Goal: Information Seeking & Learning: Learn about a topic

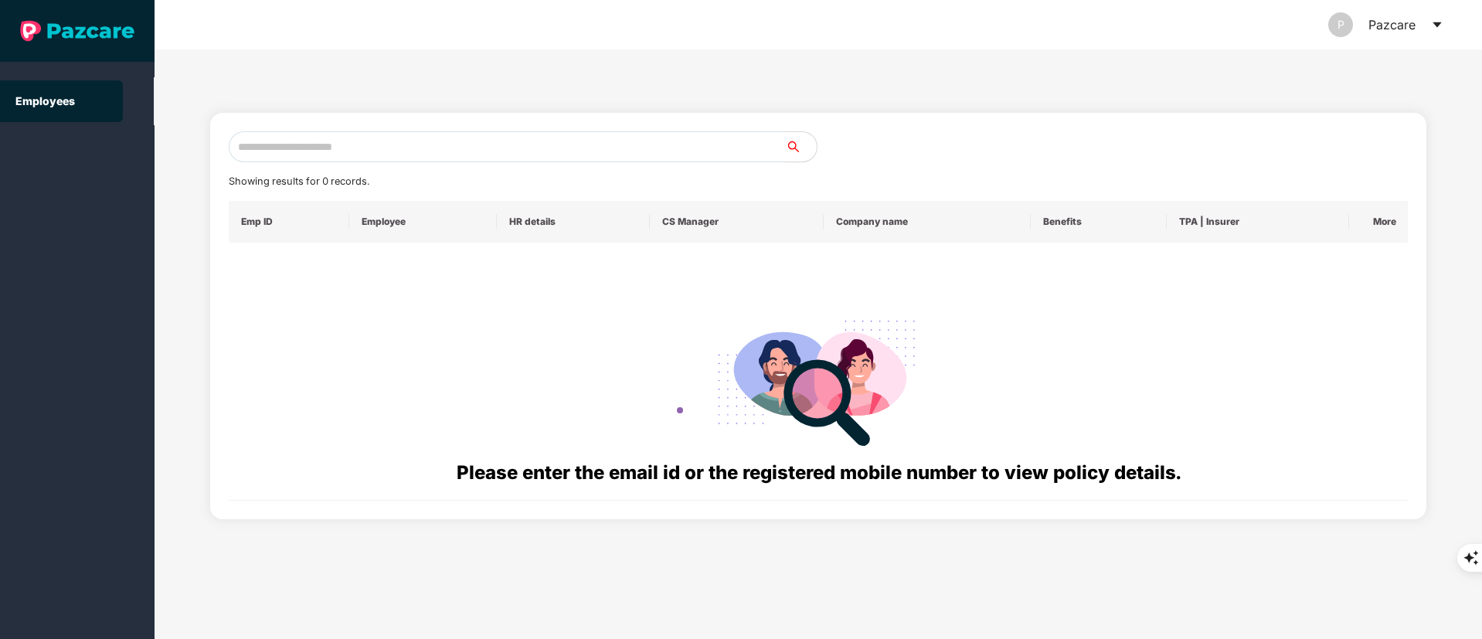
click at [342, 151] on input "text" at bounding box center [507, 146] width 557 height 31
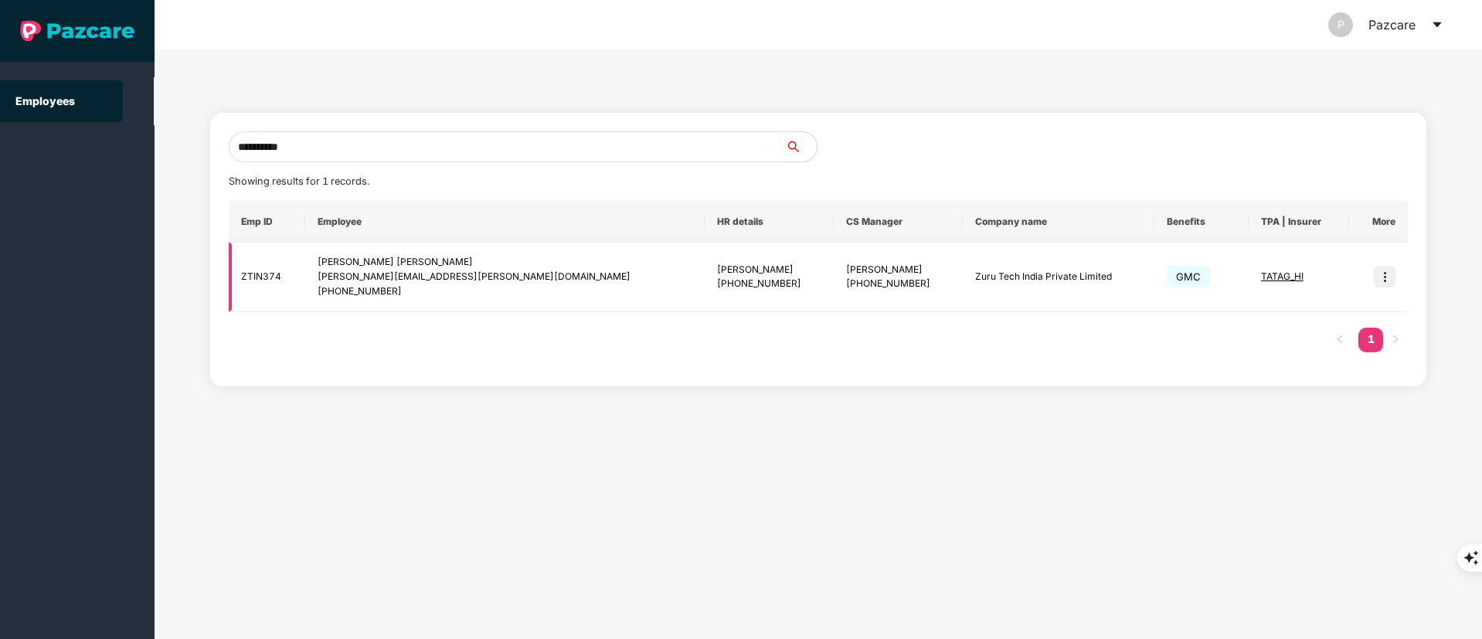
type input "**********"
click at [1387, 273] on img at bounding box center [1385, 277] width 22 height 22
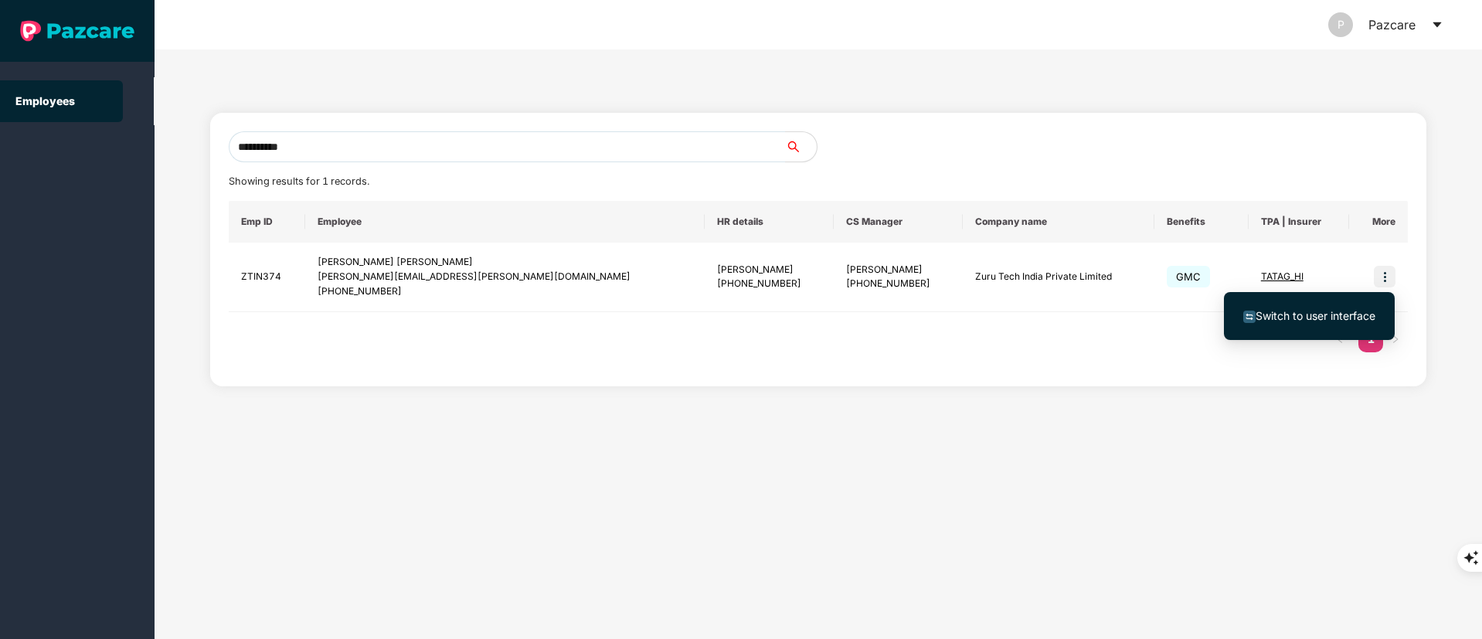
click at [1338, 308] on span "Switch to user interface" at bounding box center [1310, 316] width 132 height 17
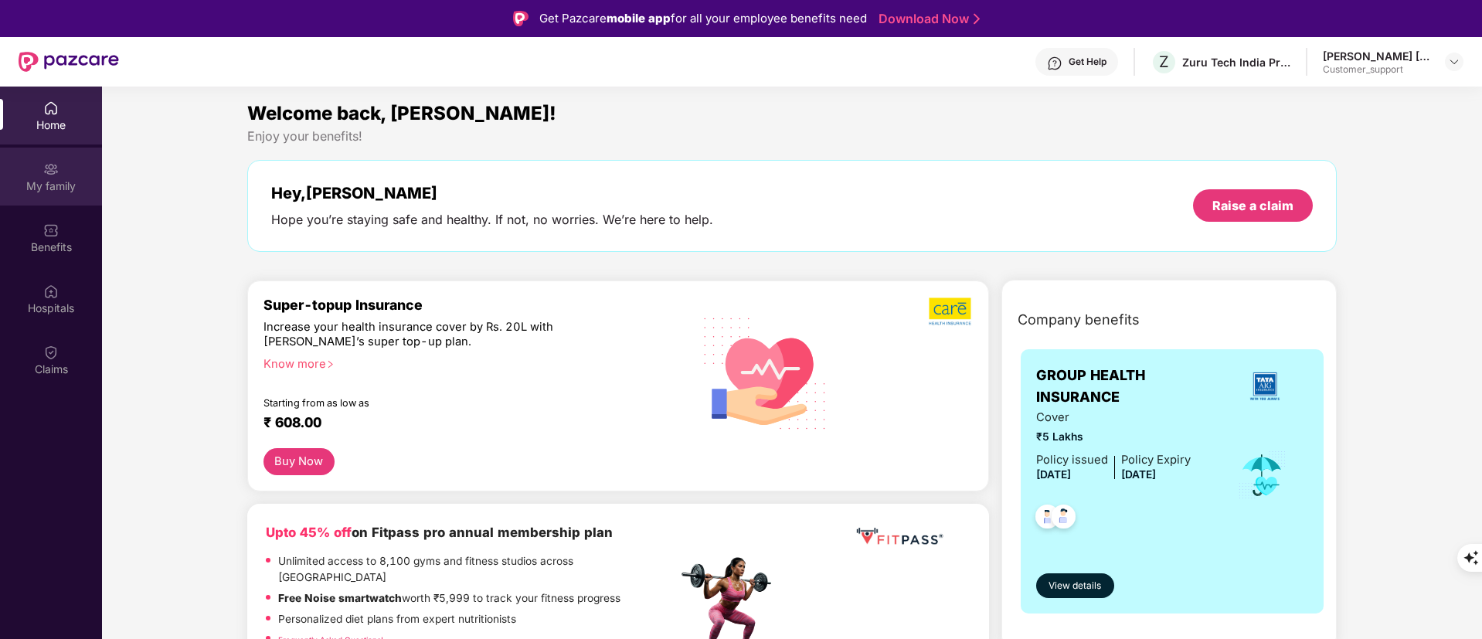
click at [57, 182] on div "My family" at bounding box center [51, 186] width 102 height 15
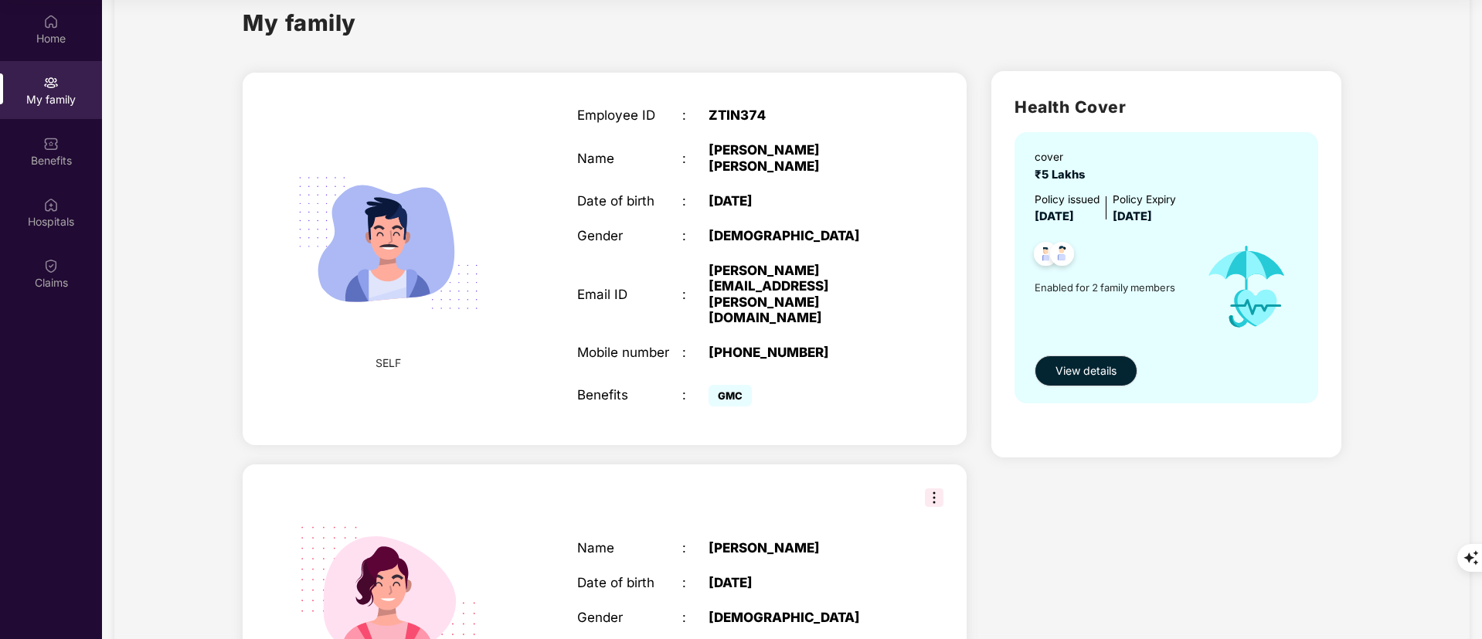
scroll to position [36, 0]
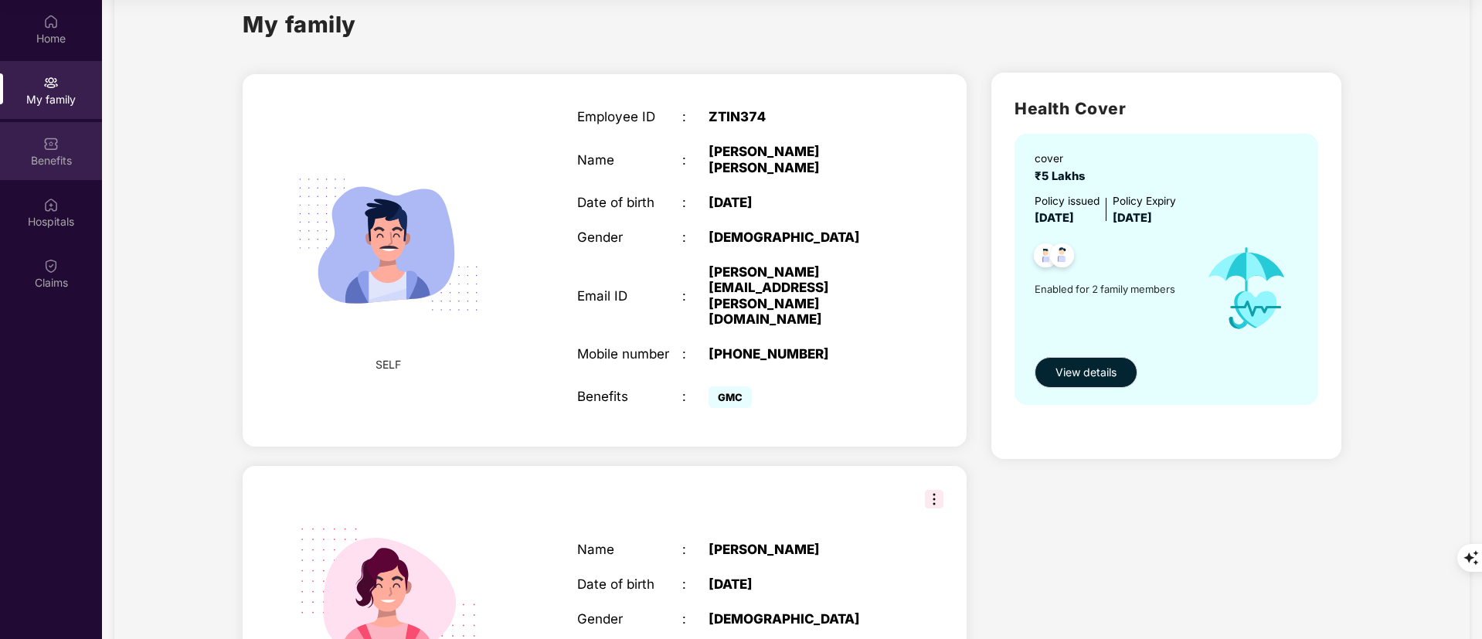
click at [41, 158] on div "Benefits" at bounding box center [51, 160] width 102 height 15
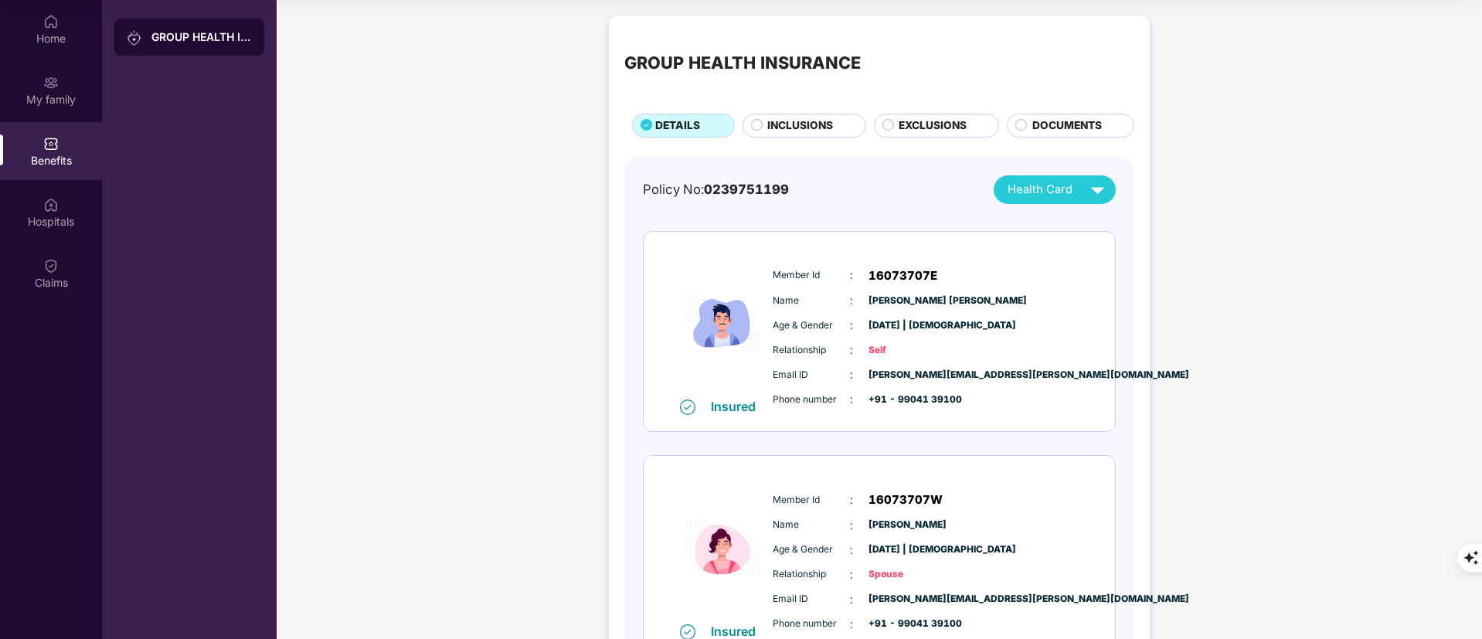
click at [784, 131] on span "INCLUSIONS" at bounding box center [800, 125] width 66 height 17
